Goal: Task Accomplishment & Management: Manage account settings

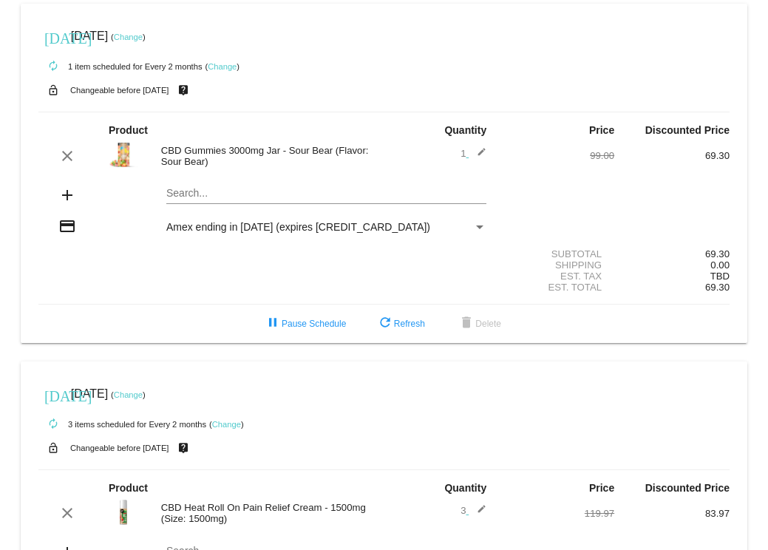
click at [143, 38] on link "Change" at bounding box center [128, 37] width 29 height 9
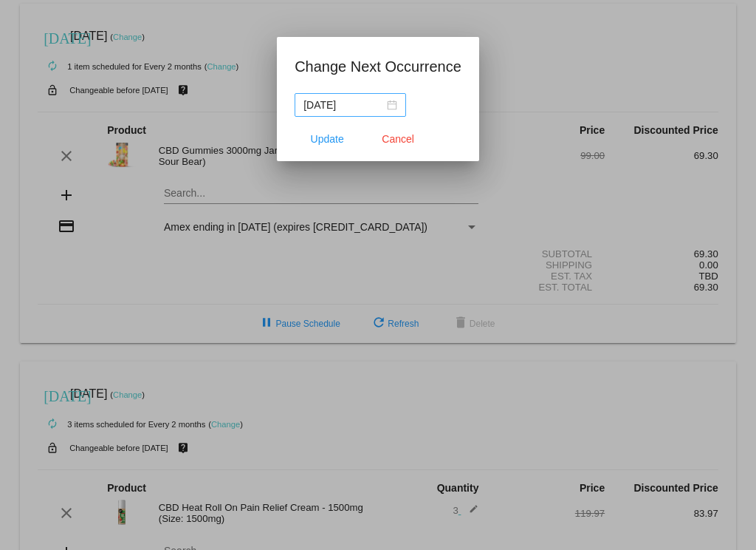
click at [379, 102] on div "2025-10-19" at bounding box center [351, 105] width 94 height 16
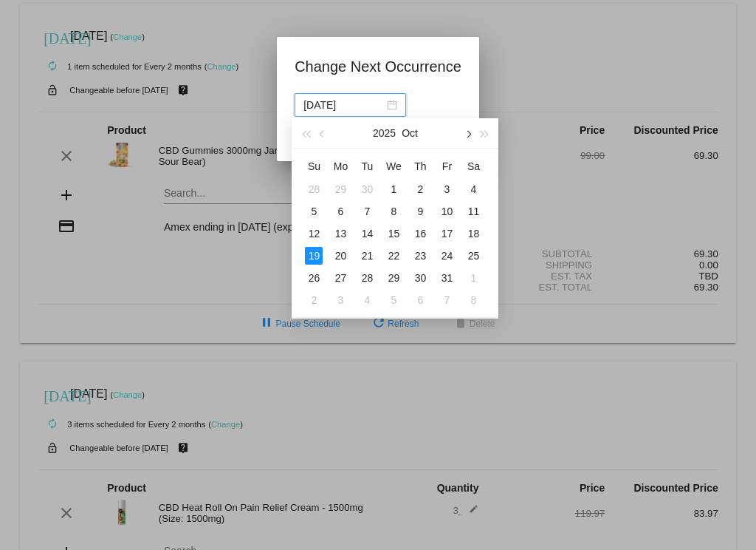
click at [466, 132] on span "button" at bounding box center [468, 134] width 7 height 7
click at [465, 132] on span "button" at bounding box center [468, 134] width 7 height 7
click at [468, 232] on div "20" at bounding box center [474, 234] width 18 height 18
type input "2025-12-20"
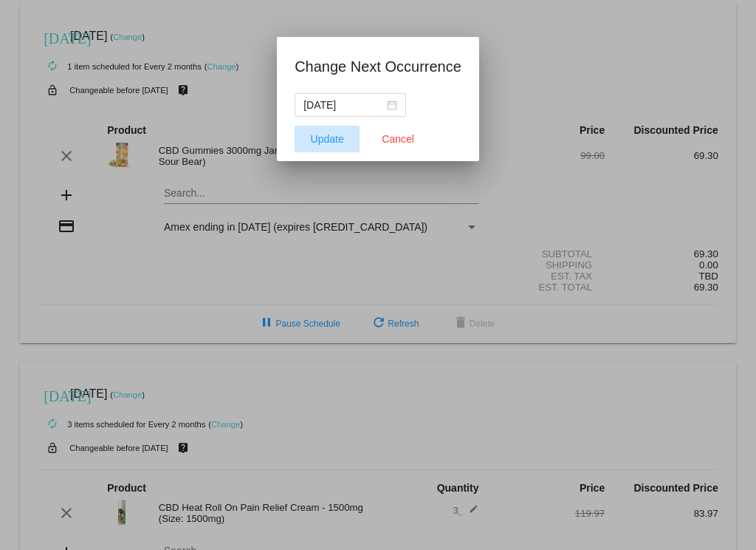
click at [323, 140] on span "Update" at bounding box center [327, 139] width 33 height 12
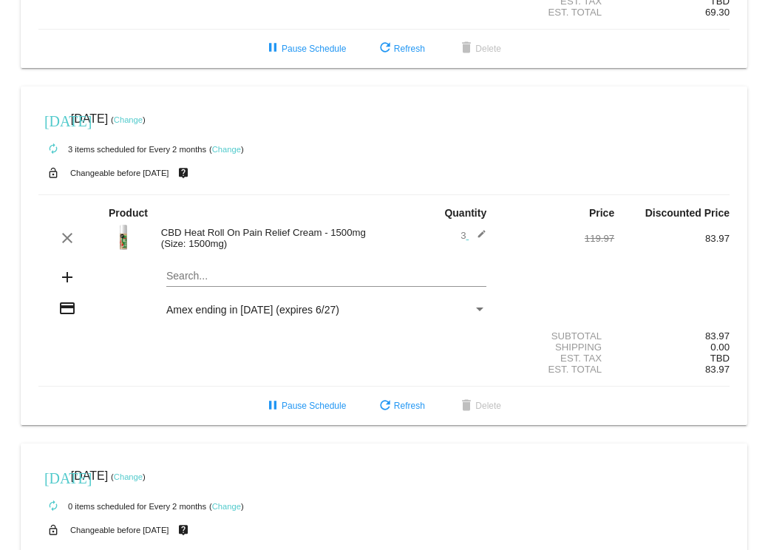
scroll to position [277, 0]
